Goal: Task Accomplishment & Management: Use online tool/utility

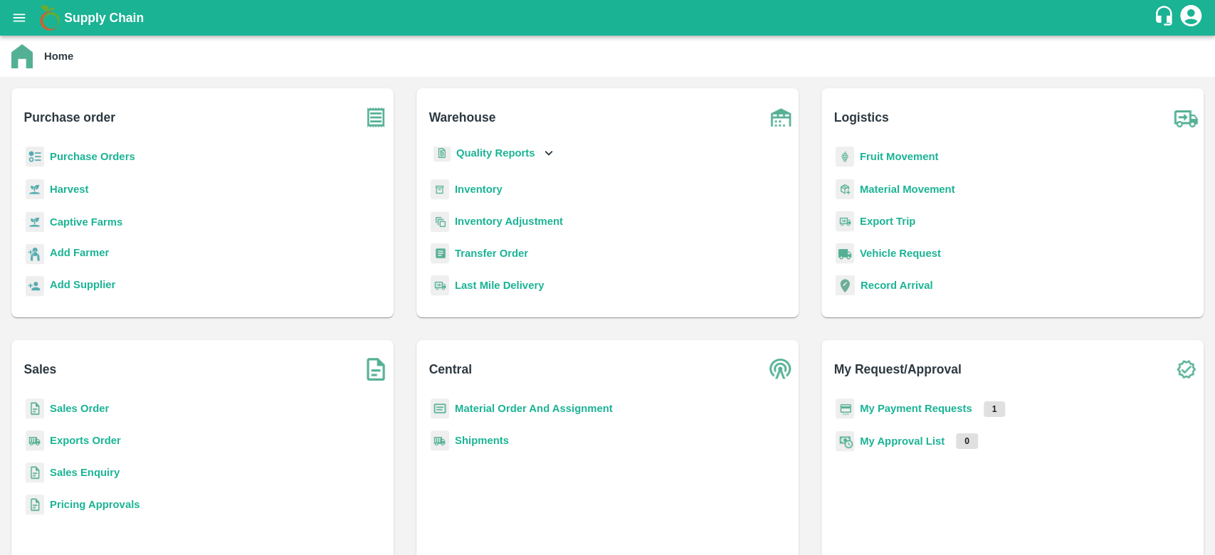
scroll to position [186, 0]
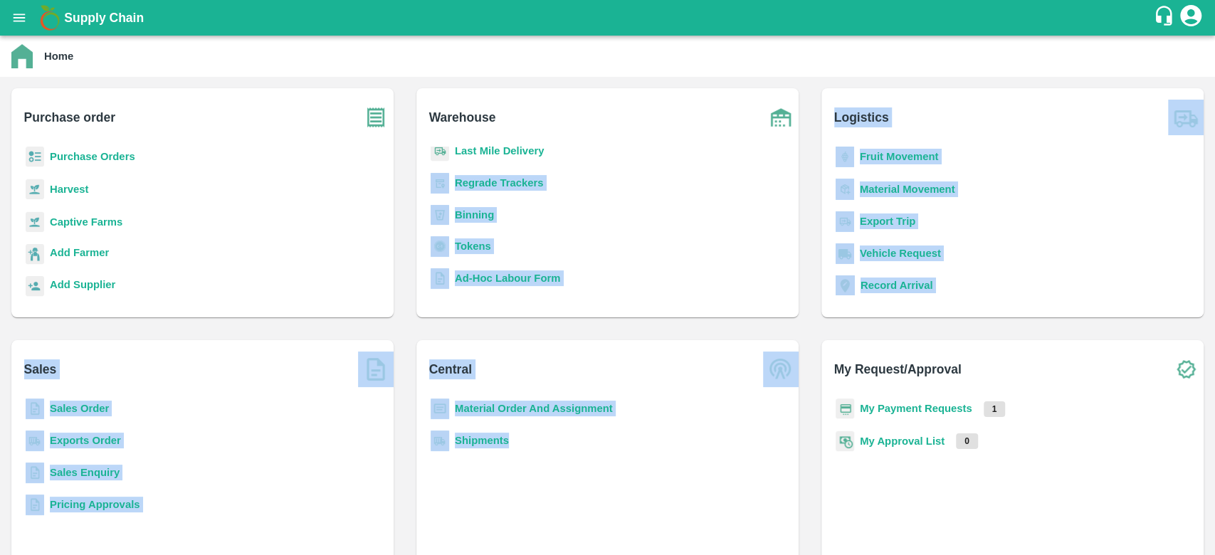
drag, startPoint x: 545, startPoint y: 148, endPoint x: 552, endPoint y: 557, distance: 408.7
click at [552, 555] on html "Supply Chain Home Purchase order Purchase Orders Harvest Captive Farms Add Farm…" at bounding box center [607, 277] width 1215 height 555
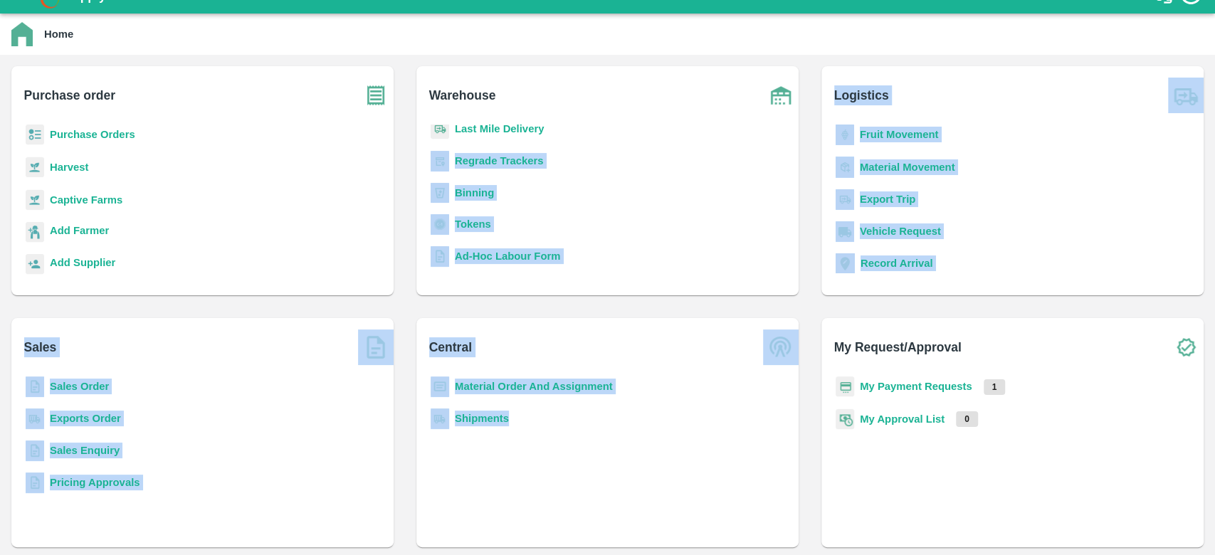
click at [632, 532] on div "Material Order And Assignment Shipments" at bounding box center [607, 456] width 359 height 159
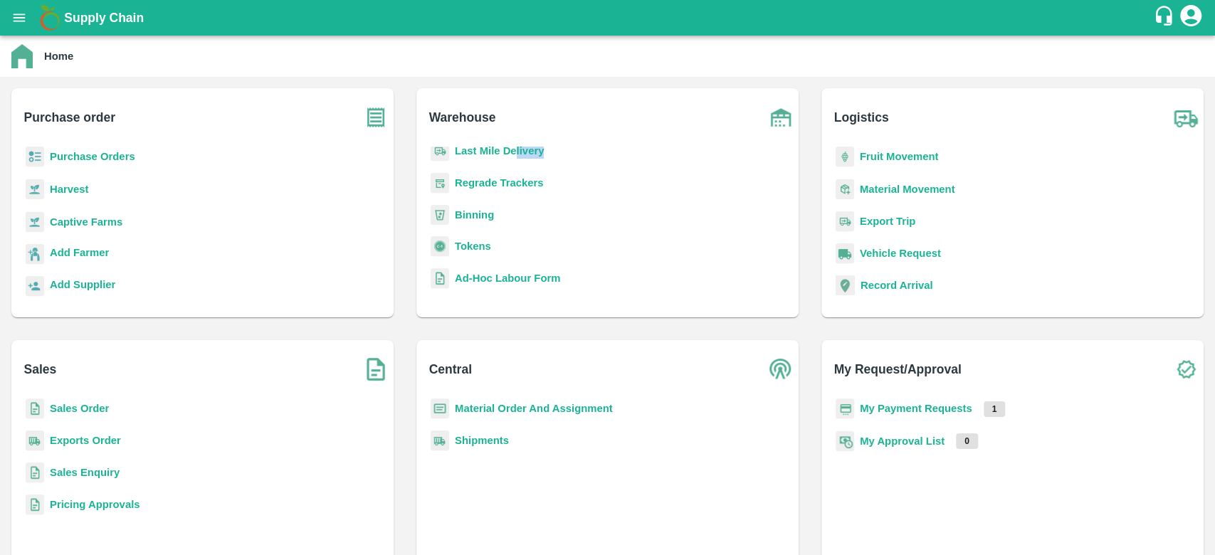
scroll to position [173, 0]
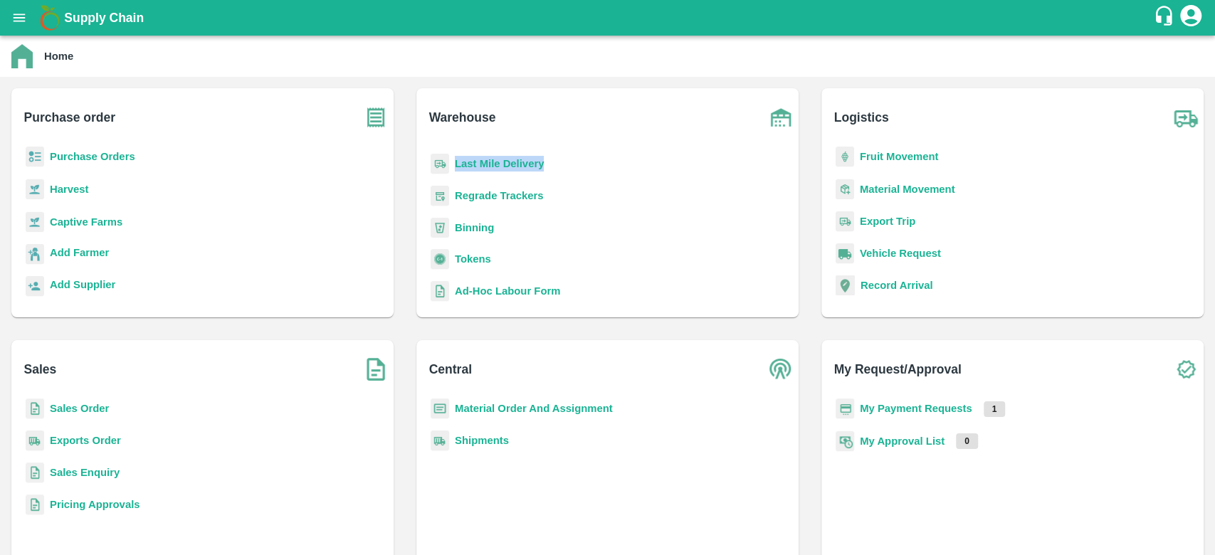
drag, startPoint x: 551, startPoint y: 152, endPoint x: 454, endPoint y: 164, distance: 97.6
click at [454, 164] on div "Last Mile Delivery" at bounding box center [607, 170] width 359 height 32
copy b "Last Mile Delivery"
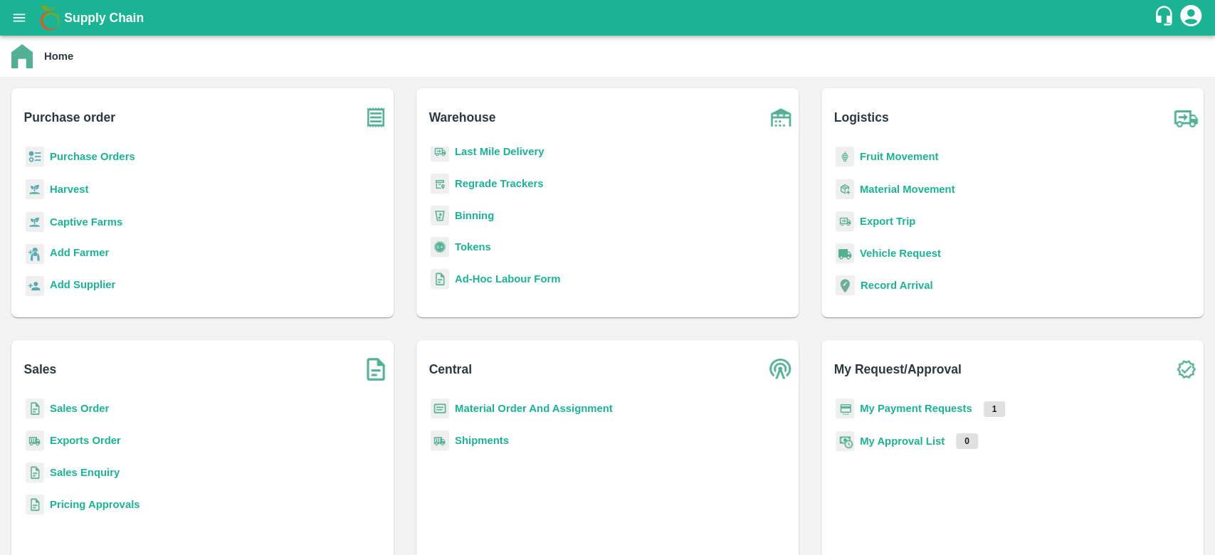
click at [90, 400] on div "Sales Order" at bounding box center [202, 415] width 359 height 32
click at [86, 404] on b "Sales Order" at bounding box center [79, 408] width 59 height 11
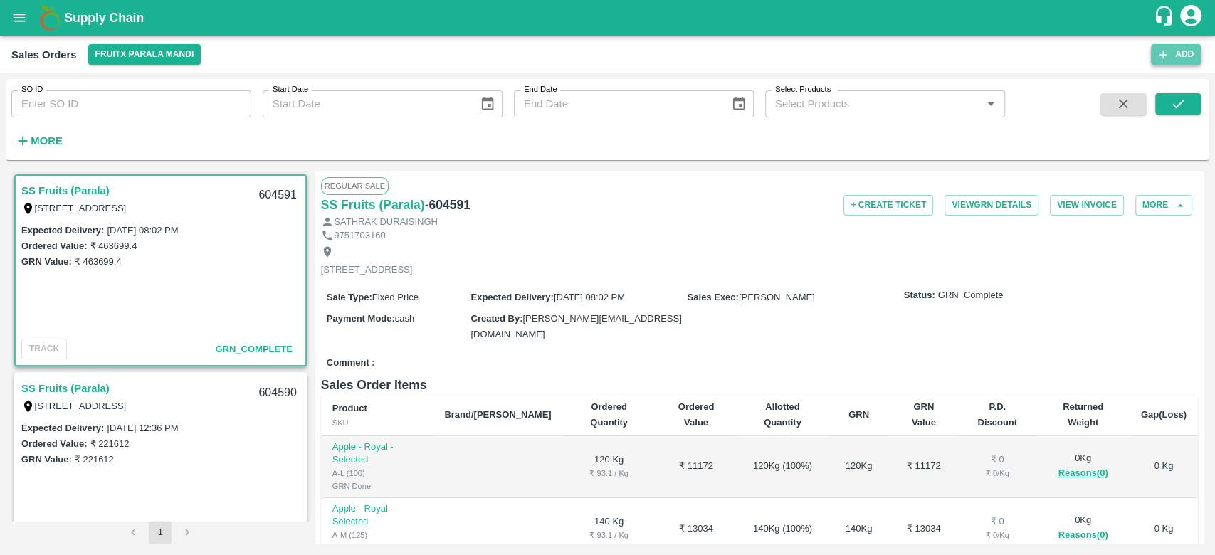
click at [1179, 50] on button "Add" at bounding box center [1176, 54] width 50 height 21
